Goal: Find specific fact: Find specific fact

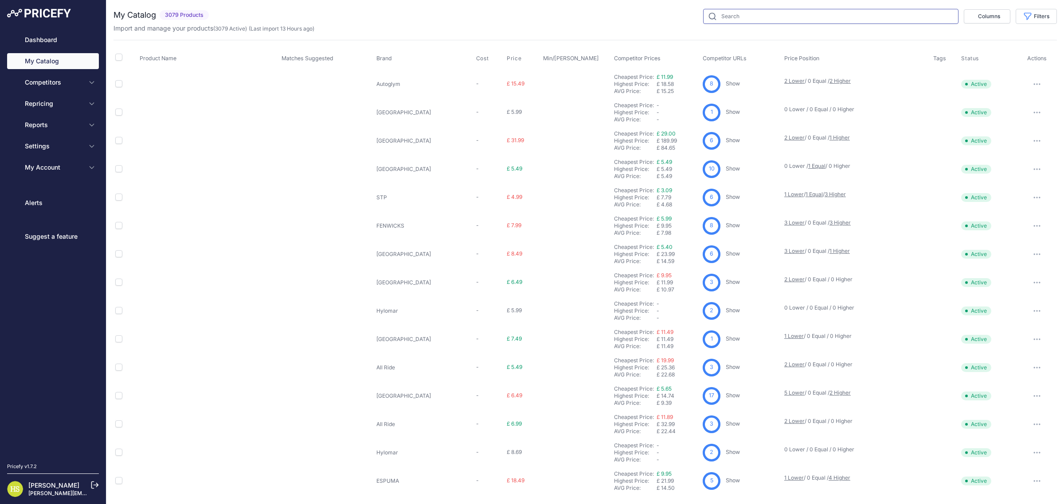
click at [732, 23] on input "text" at bounding box center [830, 16] width 255 height 15
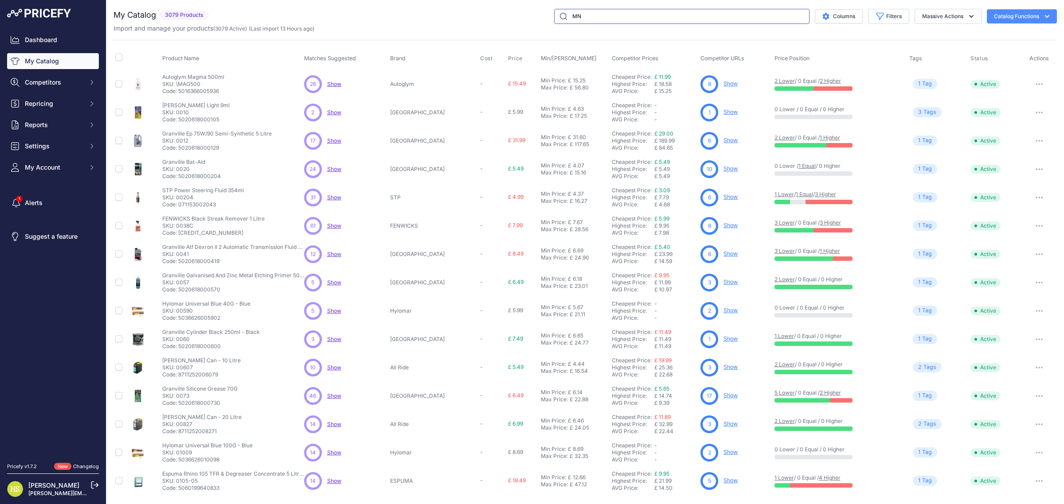
type input "MN8212-5"
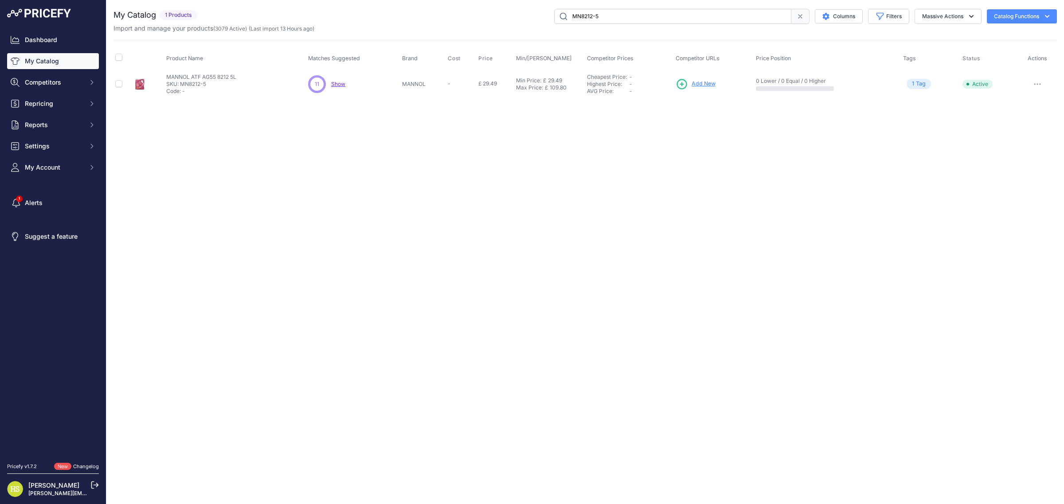
click at [197, 81] on p "SKU: MN8212-5" at bounding box center [201, 84] width 70 height 7
drag, startPoint x: 207, startPoint y: 83, endPoint x: 182, endPoint y: 80, distance: 25.4
click at [182, 81] on p "SKU: MN8212-5" at bounding box center [201, 84] width 70 height 7
copy p "MN8212-5"
